Goal: Register for event/course

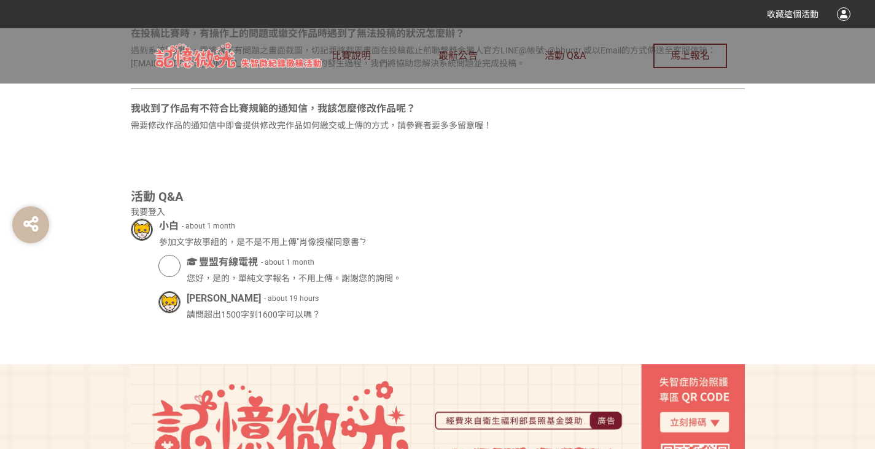
scroll to position [889, 0]
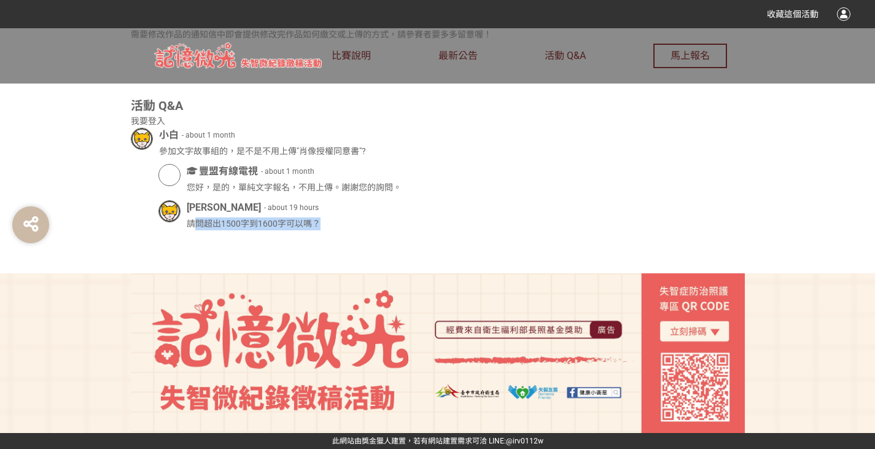
drag, startPoint x: 196, startPoint y: 231, endPoint x: 354, endPoint y: 222, distance: 158.7
click at [354, 222] on div "請問超出1500字到1600字可以嗎？" at bounding box center [466, 223] width 558 height 13
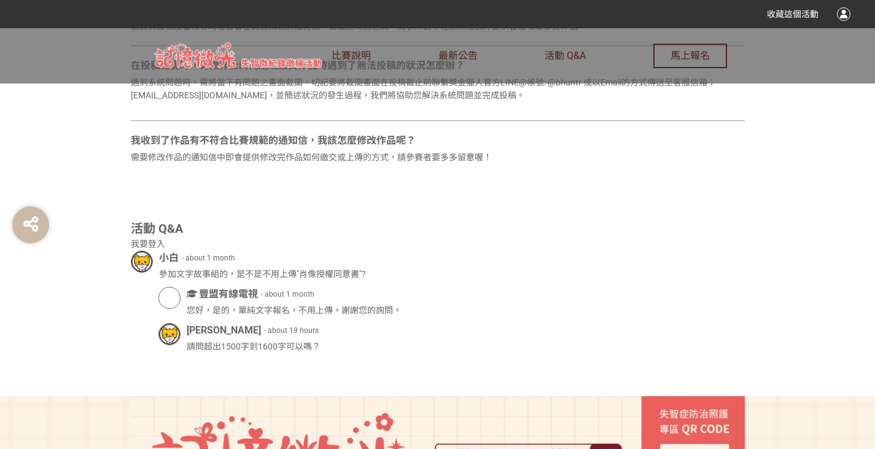
scroll to position [828, 0]
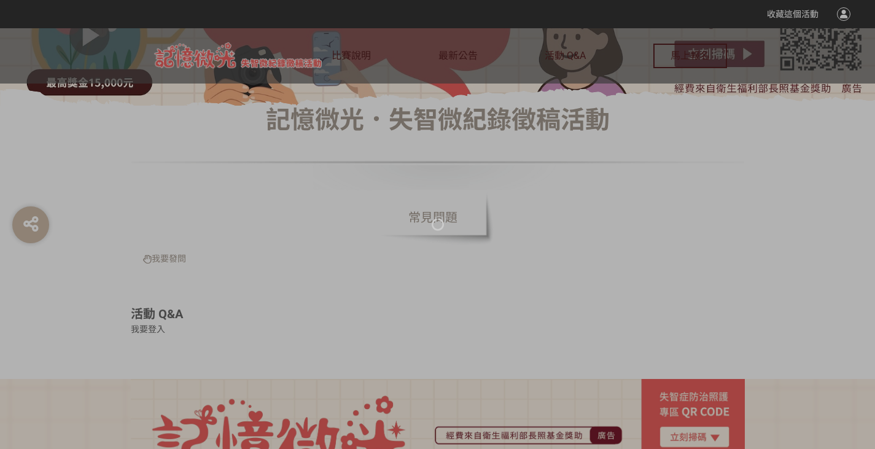
scroll to position [370, 0]
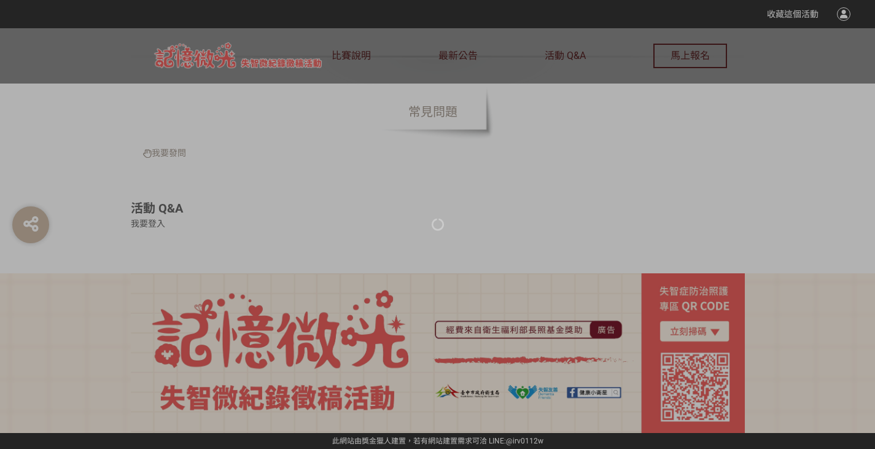
click at [373, 212] on div at bounding box center [437, 224] width 875 height 449
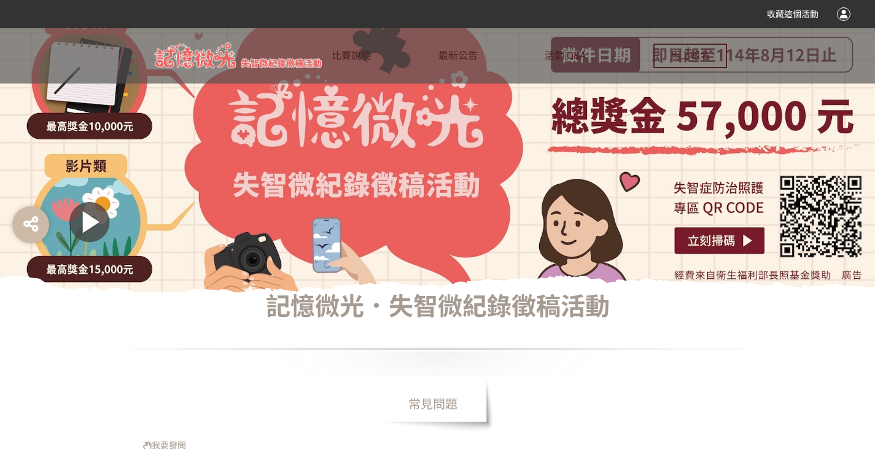
scroll to position [0, 0]
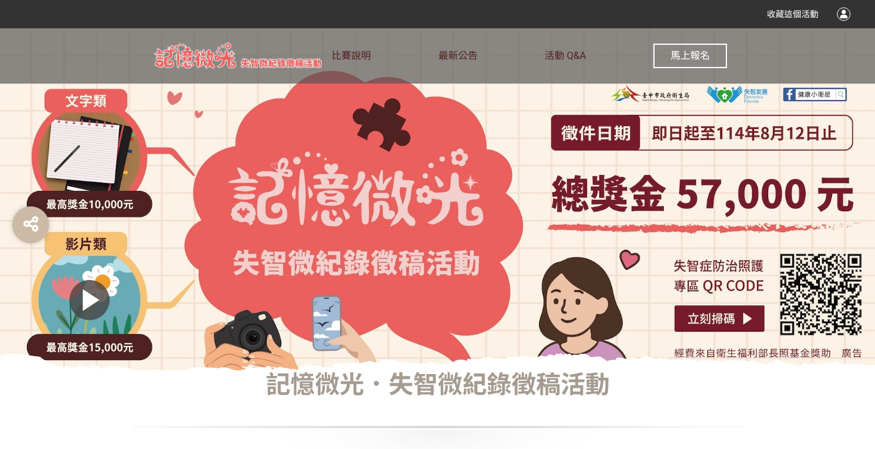
click at [685, 53] on span "馬上報名" at bounding box center [689, 56] width 39 height 12
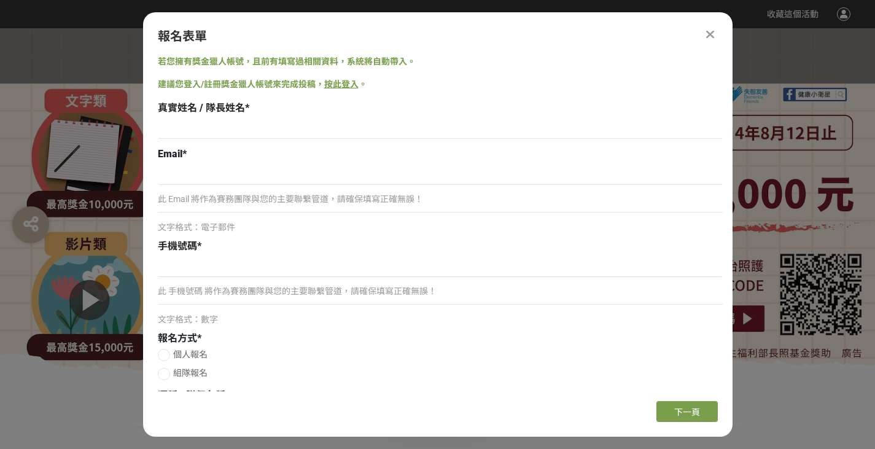
click at [193, 163] on div "Email * 此 Email 將作為賽務團隊與您的主要聯繫管道，請確保填寫正確無誤！ 文字格式：電子郵件" at bounding box center [440, 190] width 565 height 87
click at [200, 119] on input at bounding box center [440, 128] width 565 height 21
type input "ㄎ"
type input "鍾宜靜"
click at [221, 182] on input at bounding box center [440, 174] width 565 height 21
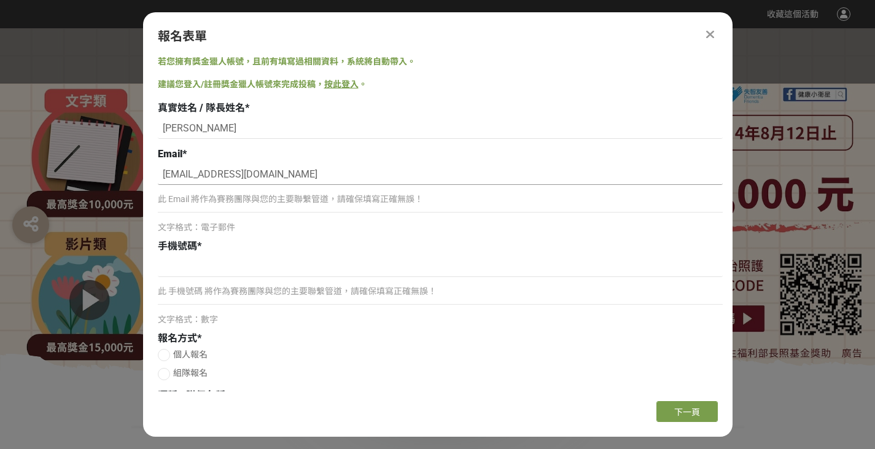
type input "zxc93126@gmail.com"
click at [244, 73] on div "若您擁有獎金獵人帳號，且前有填寫過相關資料，系統將自動帶入。 建議您登入/註冊獎金獵人帳號來完成投稿， 按此登入 。 真實姓名 / 隊長姓名 * 鍾宜靜 Em…" at bounding box center [437, 223] width 589 height 336
click at [213, 211] on div "此 Email 將作為賽務團隊與您的主要聯繫管道，請確保填寫正確無誤！" at bounding box center [440, 204] width 565 height 28
click at [192, 265] on input at bounding box center [440, 266] width 565 height 21
type input "0989706102"
